Goal: Complete application form

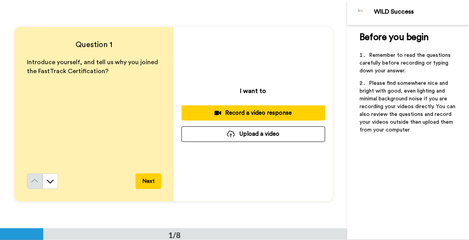
click at [140, 183] on button "Next" at bounding box center [149, 182] width 26 height 16
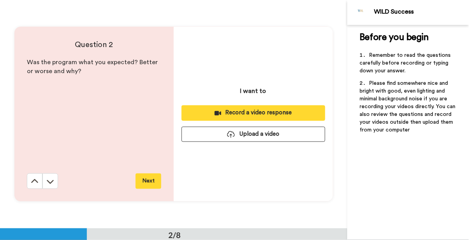
scroll to position [228, 0]
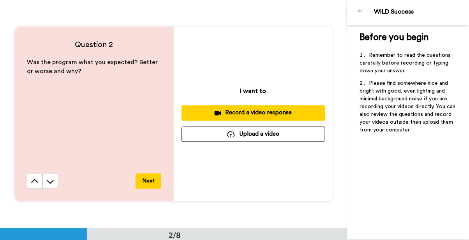
click at [141, 184] on button "Next" at bounding box center [149, 182] width 26 height 16
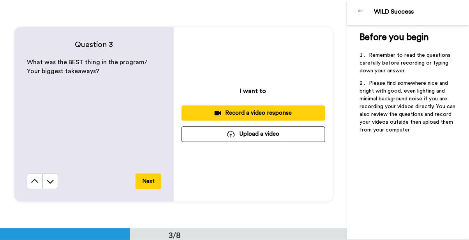
scroll to position [457, 0]
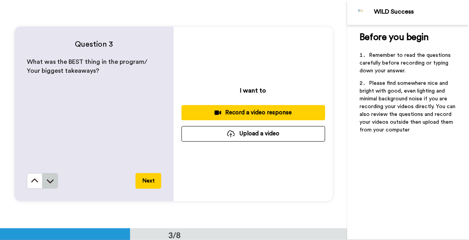
click at [45, 183] on button at bounding box center [50, 181] width 16 height 16
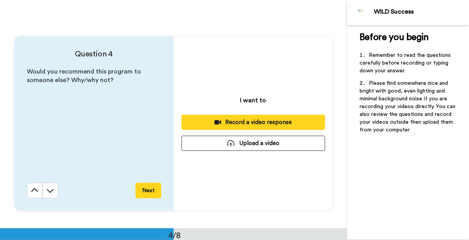
scroll to position [686, 0]
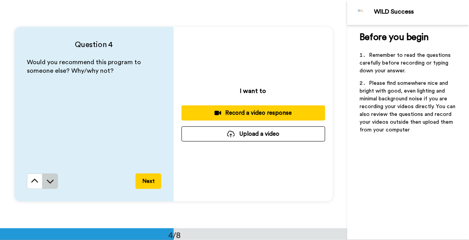
click at [48, 186] on button at bounding box center [50, 182] width 16 height 16
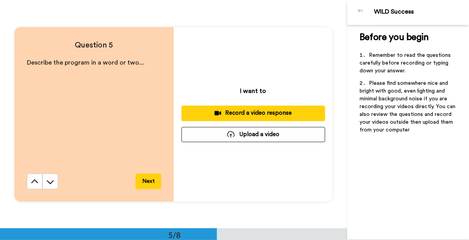
scroll to position [914, 0]
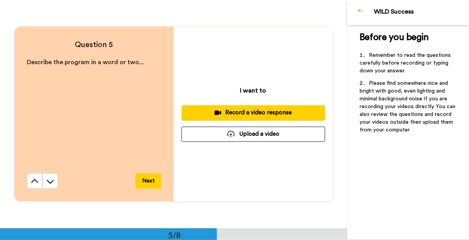
click at [145, 187] on button "Next" at bounding box center [149, 182] width 26 height 16
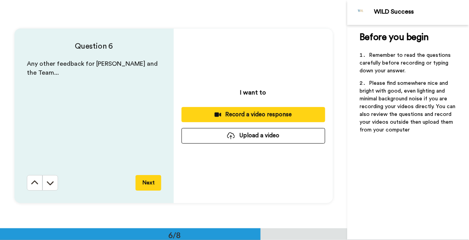
scroll to position [1143, 0]
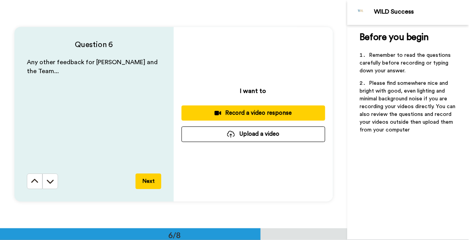
click at [143, 185] on button "Next" at bounding box center [149, 182] width 26 height 16
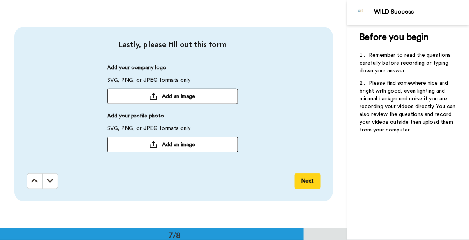
scroll to position [1371, 0]
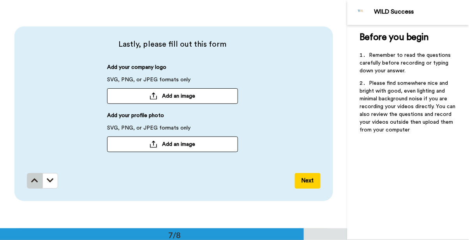
click at [29, 184] on button at bounding box center [35, 181] width 16 height 16
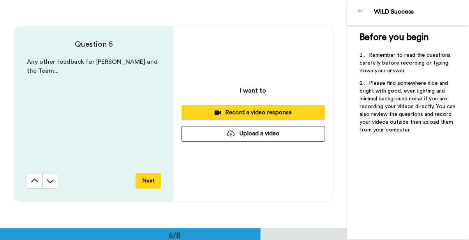
scroll to position [1143, 0]
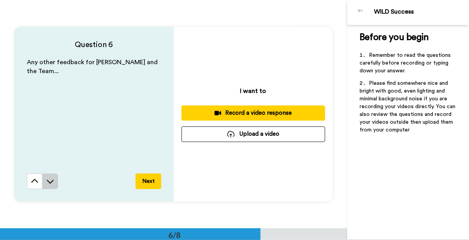
click at [51, 186] on button at bounding box center [50, 182] width 16 height 16
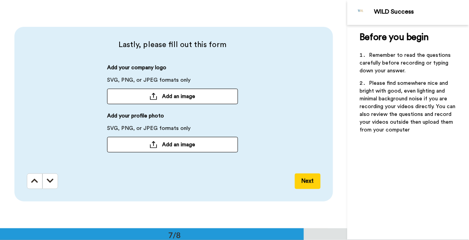
scroll to position [1371, 0]
click at [302, 188] on button "Next" at bounding box center [308, 181] width 26 height 16
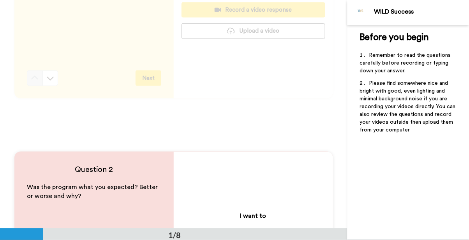
scroll to position [0, 0]
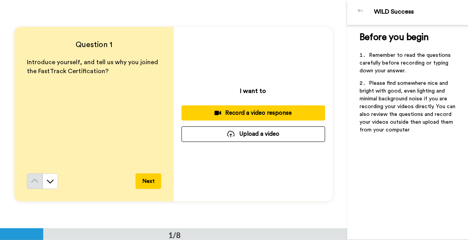
click at [271, 140] on button "Upload a video" at bounding box center [254, 134] width 144 height 15
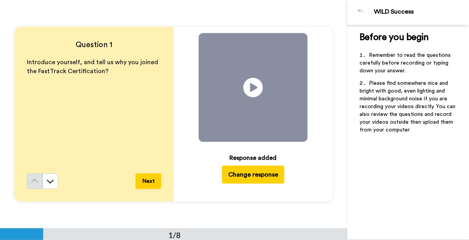
click at [152, 181] on button "Next" at bounding box center [149, 182] width 26 height 16
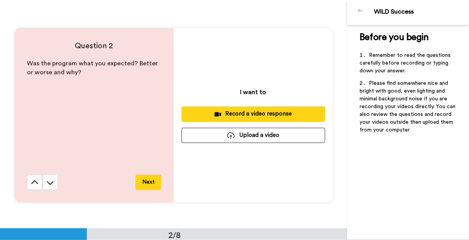
scroll to position [228, 0]
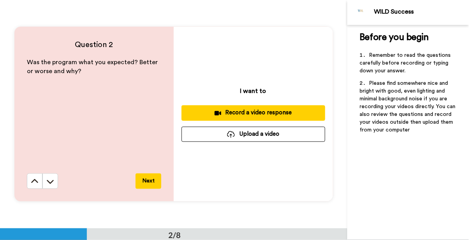
click at [288, 140] on button "Upload a video" at bounding box center [254, 134] width 144 height 15
click at [286, 140] on button "Upload a video" at bounding box center [254, 134] width 144 height 15
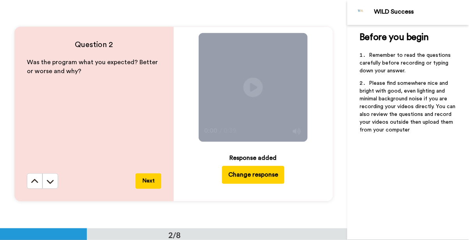
click at [150, 184] on button "Next" at bounding box center [149, 182] width 26 height 16
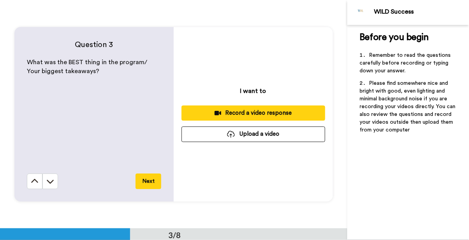
scroll to position [457, 0]
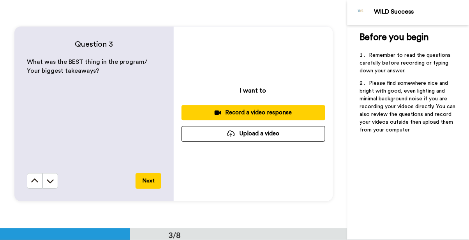
click at [295, 136] on button "Upload a video" at bounding box center [254, 133] width 144 height 15
click at [286, 138] on button "Upload a video" at bounding box center [254, 133] width 144 height 15
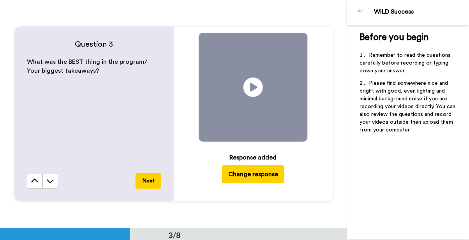
click at [150, 185] on button "Next" at bounding box center [149, 181] width 26 height 16
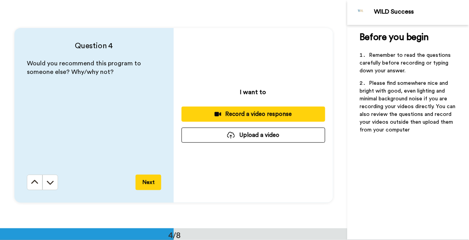
scroll to position [686, 0]
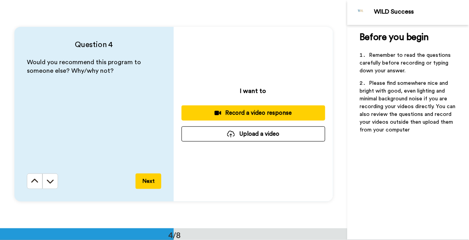
click at [292, 140] on button "Upload a video" at bounding box center [254, 134] width 144 height 15
click at [276, 139] on button "Upload a video" at bounding box center [254, 134] width 144 height 15
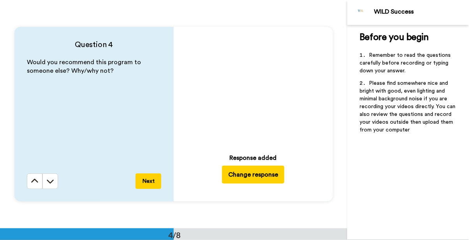
click at [150, 179] on button "Next" at bounding box center [149, 182] width 26 height 16
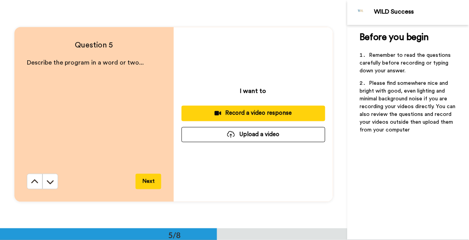
scroll to position [914, 0]
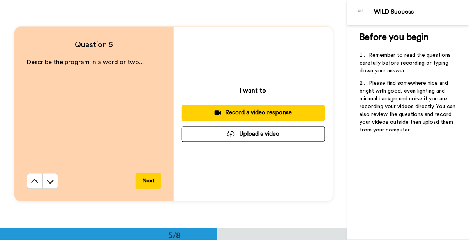
click at [284, 139] on button "Upload a video" at bounding box center [254, 134] width 144 height 15
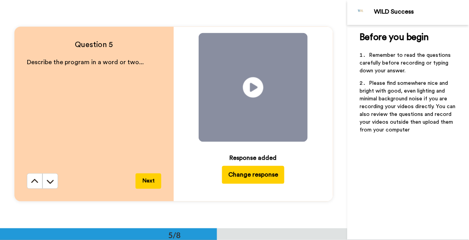
click at [255, 91] on icon at bounding box center [253, 88] width 21 height 21
click at [36, 179] on icon at bounding box center [35, 182] width 8 height 8
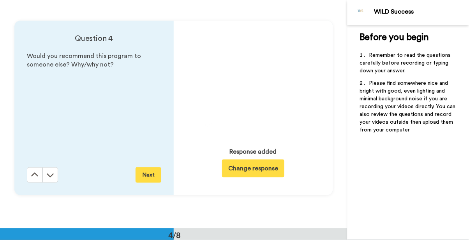
scroll to position [686, 0]
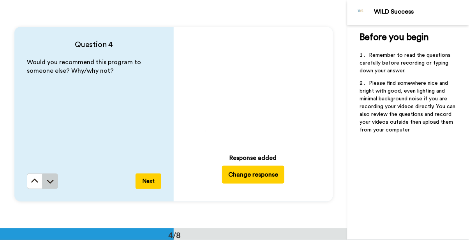
click at [53, 181] on icon at bounding box center [50, 182] width 8 height 8
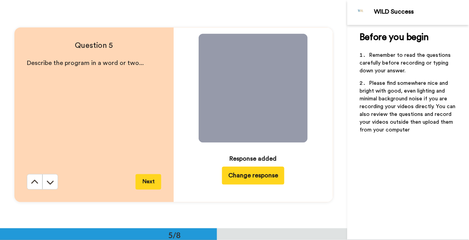
scroll to position [914, 0]
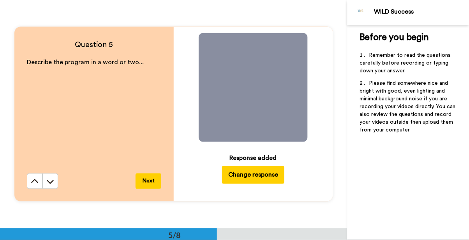
click at [260, 98] on icon "Play/Pause" at bounding box center [253, 87] width 21 height 37
click at [258, 95] on icon at bounding box center [253, 88] width 21 height 21
click at [152, 184] on button "Next" at bounding box center [149, 182] width 26 height 16
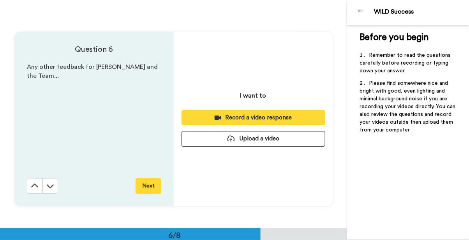
scroll to position [1143, 0]
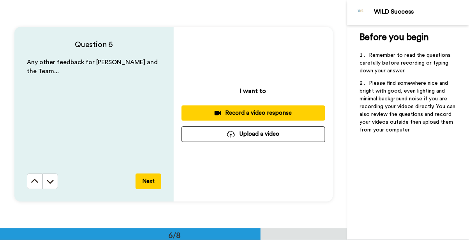
click at [268, 140] on button "Upload a video" at bounding box center [254, 134] width 144 height 15
click at [277, 141] on button "Upload a video" at bounding box center [254, 134] width 144 height 15
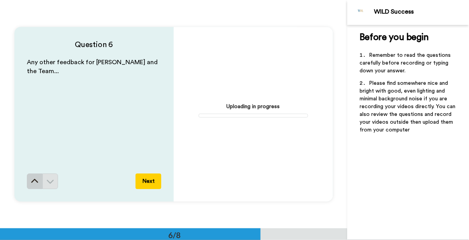
click at [35, 186] on button at bounding box center [35, 182] width 16 height 16
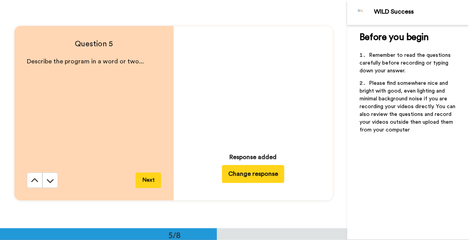
scroll to position [914, 0]
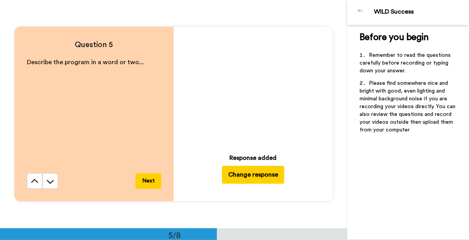
click at [254, 89] on icon "Play/Pause" at bounding box center [253, 87] width 21 height 37
click at [57, 186] on button at bounding box center [50, 182] width 16 height 16
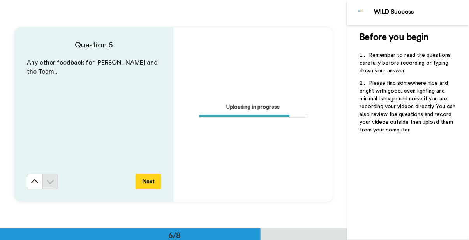
scroll to position [1143, 0]
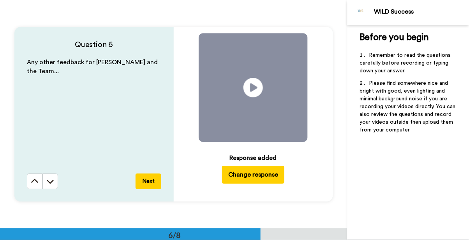
click at [152, 185] on button "Next" at bounding box center [149, 182] width 26 height 16
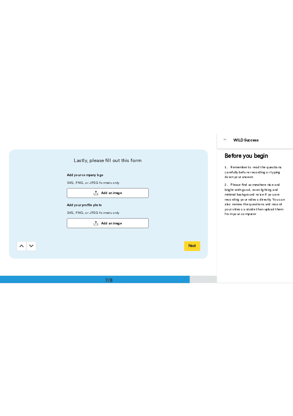
scroll to position [1371, 0]
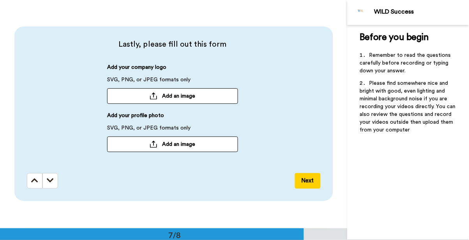
click at [210, 148] on button "Add an image" at bounding box center [172, 145] width 131 height 16
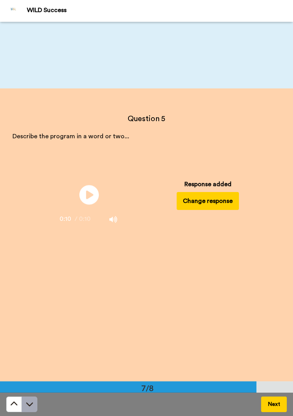
click at [37, 240] on button at bounding box center [30, 405] width 16 height 16
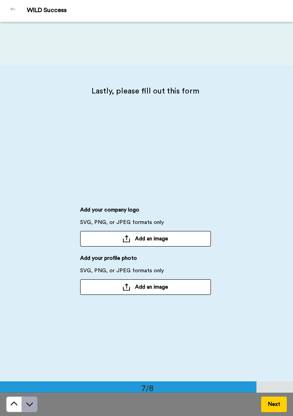
scroll to position [2110, 0]
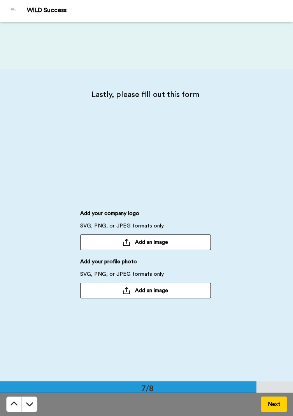
click at [175, 240] on button "Add an image" at bounding box center [145, 291] width 131 height 16
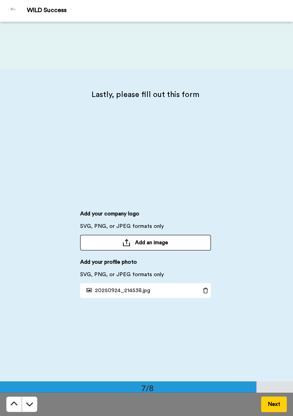
click at [278, 240] on button "Next" at bounding box center [274, 405] width 26 height 16
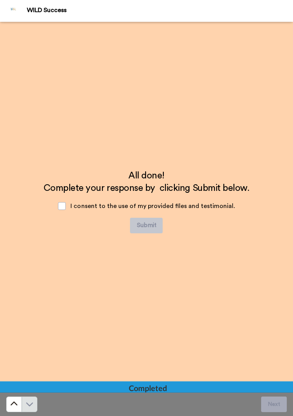
scroll to position [2518, 0]
click at [65, 205] on span at bounding box center [62, 206] width 8 height 8
click at [152, 228] on button "Submit" at bounding box center [146, 226] width 33 height 16
